Goal: Task Accomplishment & Management: Manage account settings

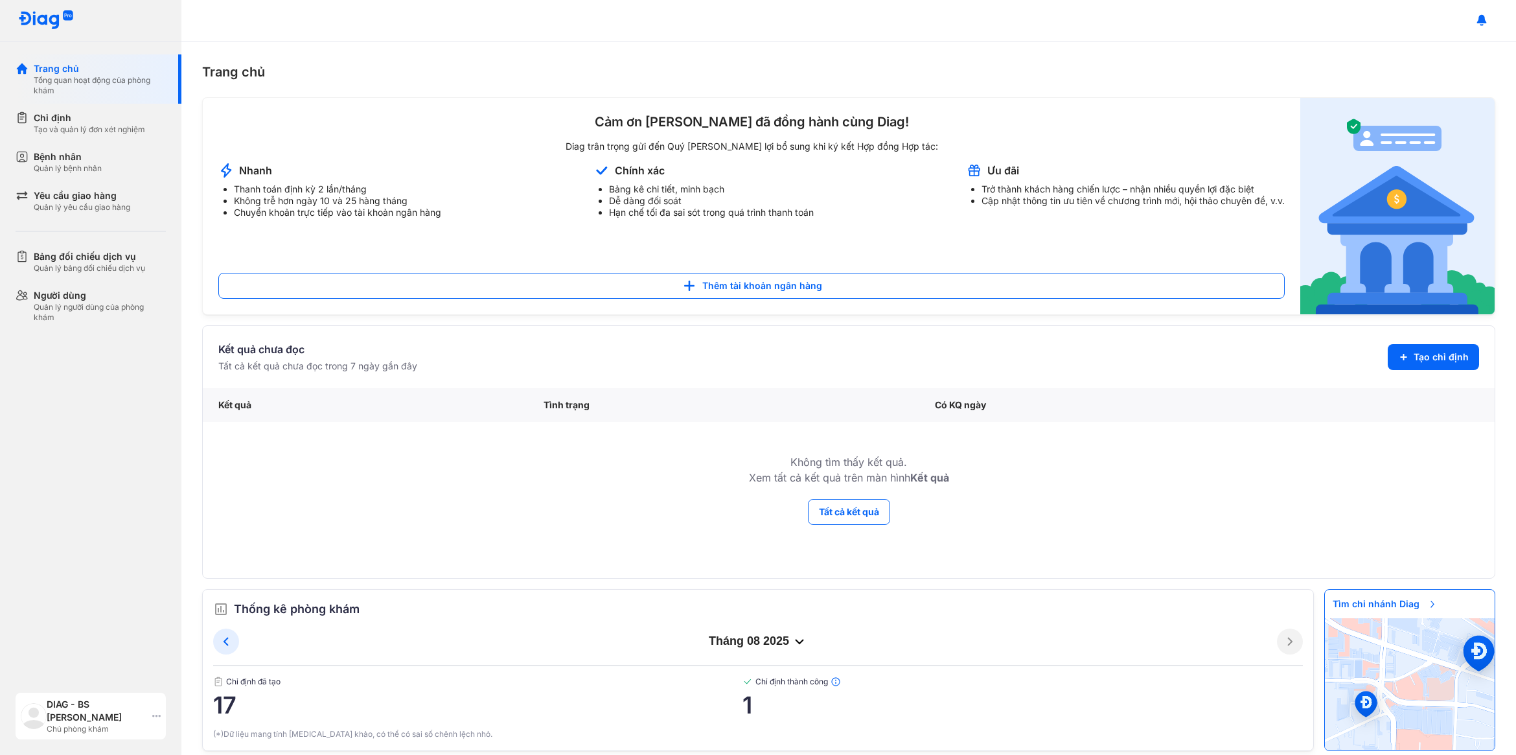
click at [101, 718] on div "DIAG - BS [PERSON_NAME]" at bounding box center [97, 711] width 100 height 26
click at [86, 665] on div "Đăng xuất" at bounding box center [126, 666] width 207 height 31
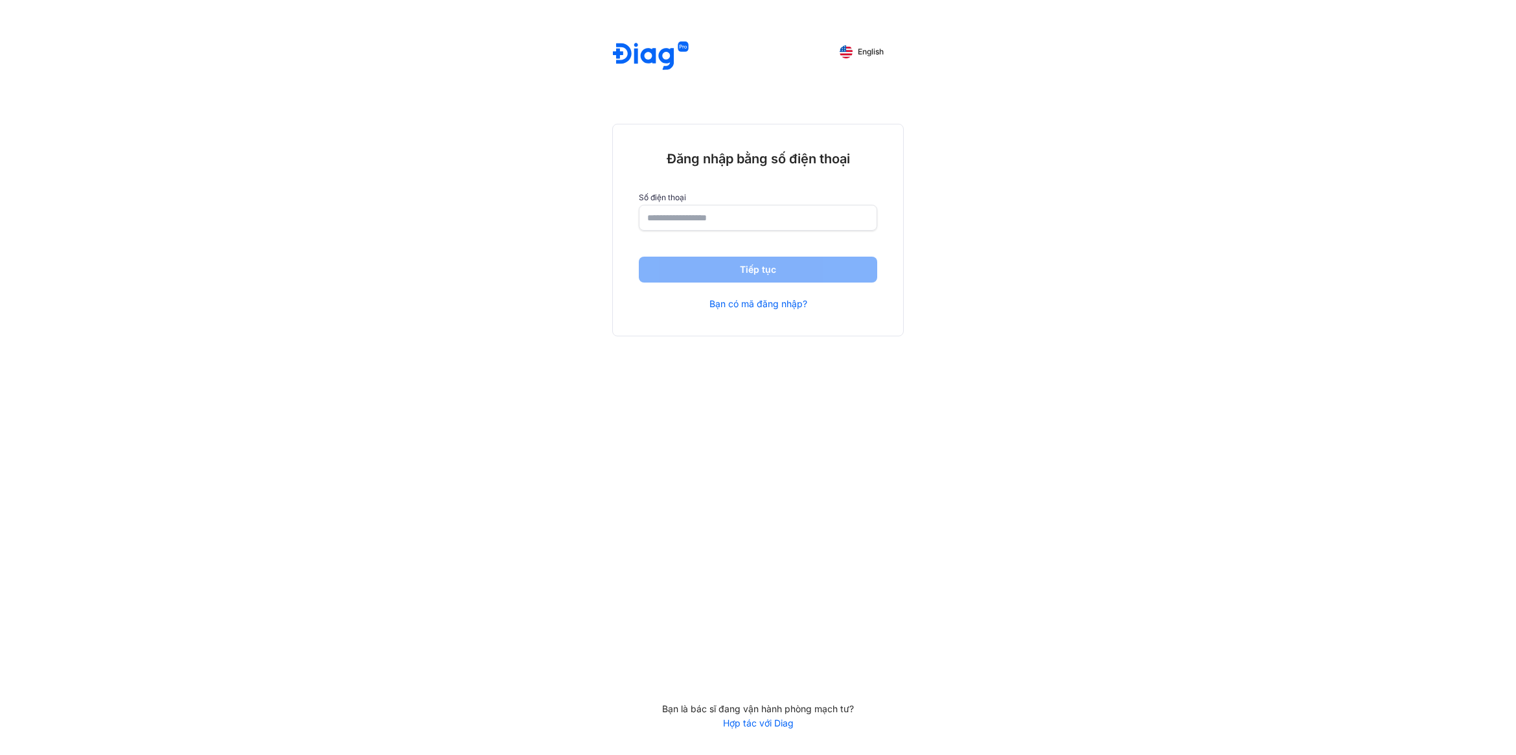
click at [792, 304] on link "Bạn có mã đăng nhập?" at bounding box center [758, 304] width 98 height 12
